Goal: Task Accomplishment & Management: Use online tool/utility

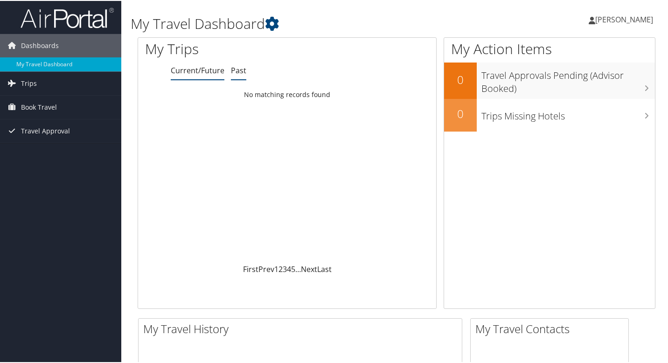
click at [234, 75] on link "Past" at bounding box center [238, 69] width 15 height 10
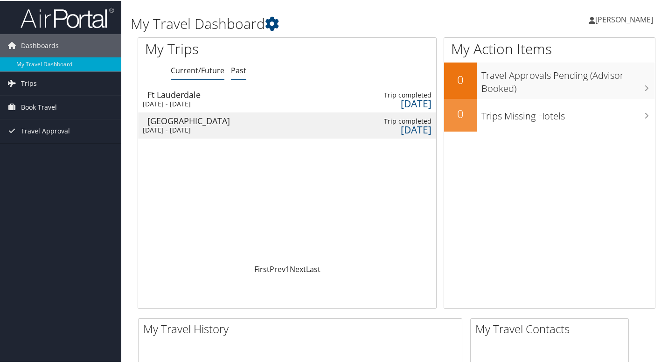
click at [208, 74] on link "Current/Future" at bounding box center [198, 69] width 54 height 10
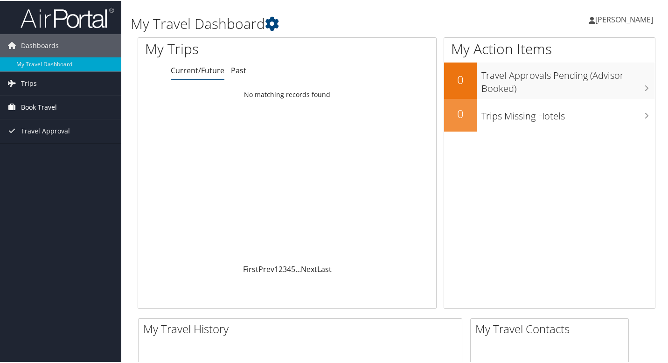
click at [48, 109] on span "Book Travel" at bounding box center [39, 106] width 36 height 23
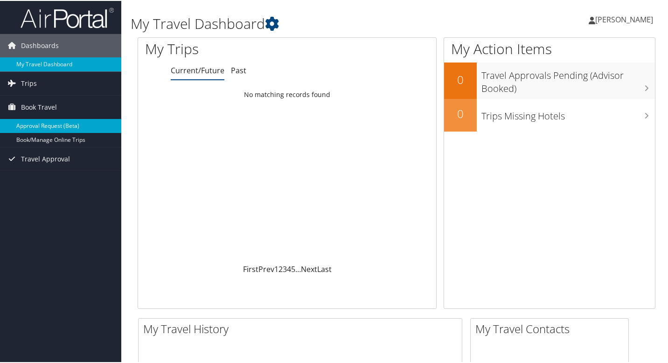
click at [43, 124] on link "Approval Request (Beta)" at bounding box center [60, 125] width 121 height 14
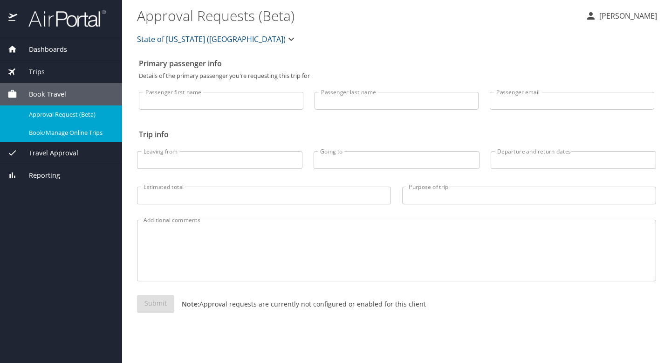
click at [48, 129] on span "Book/Manage Online Trips" at bounding box center [70, 132] width 82 height 9
